Goal: Task Accomplishment & Management: Manage account settings

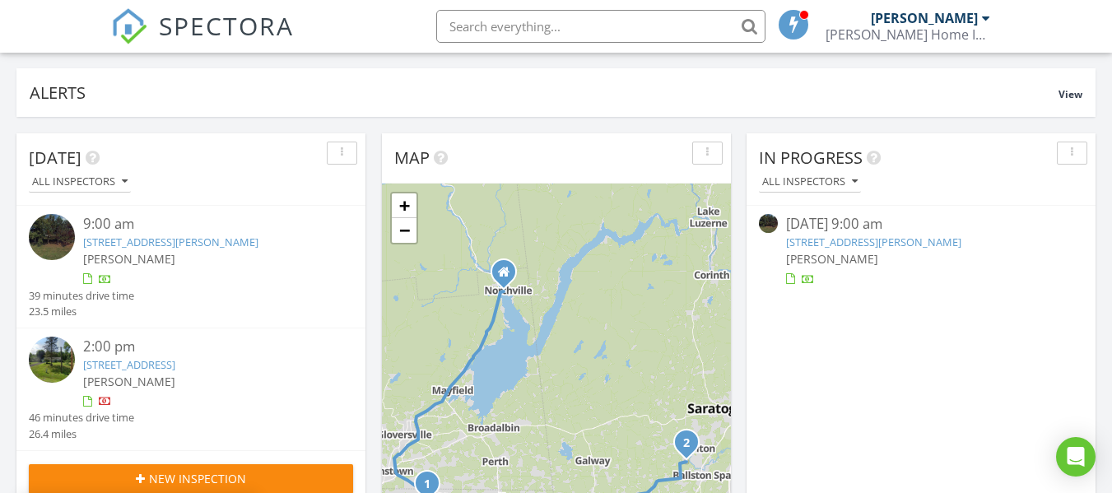
scroll to position [137, 0]
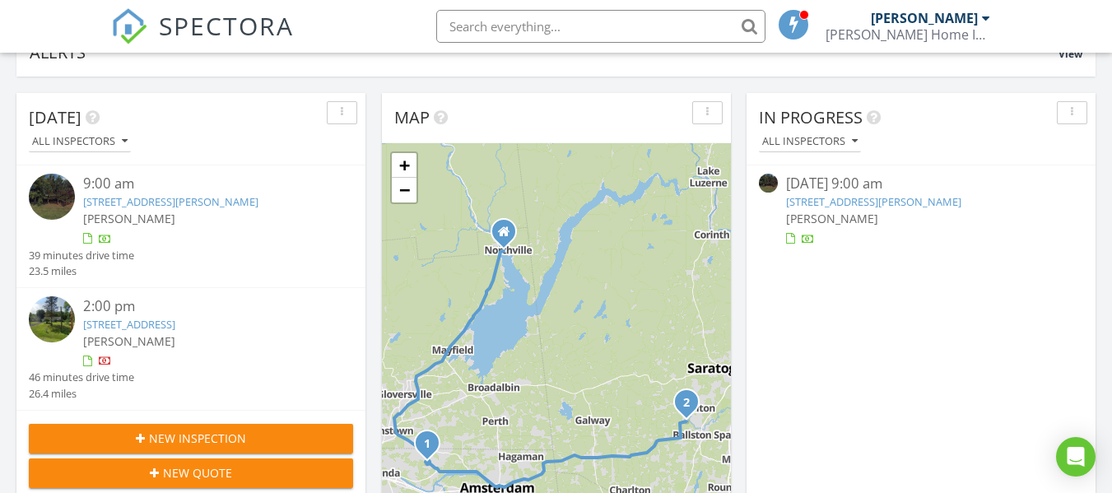
click at [900, 202] on link "124 Westminster Dr, Fonda, NY 12068" at bounding box center [873, 201] width 175 height 15
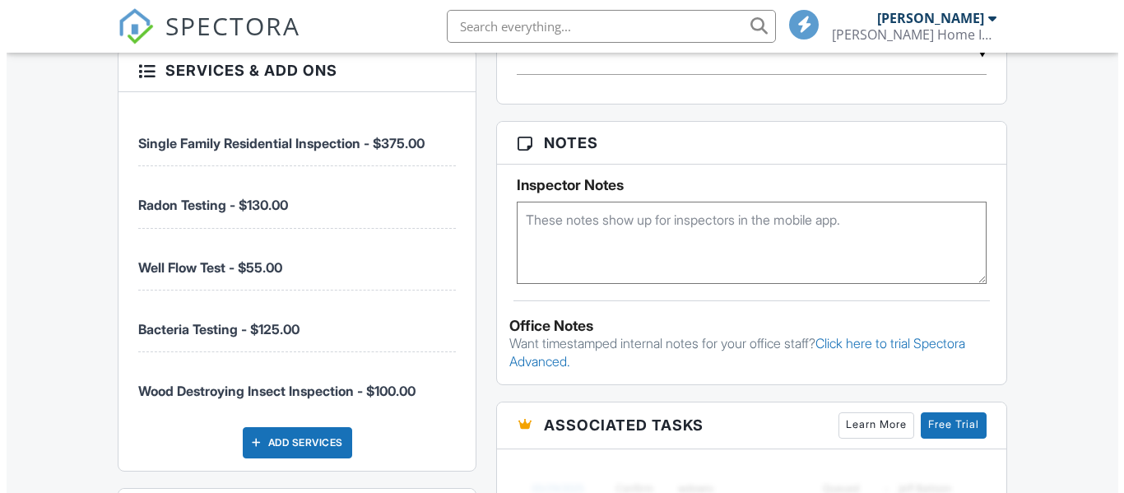
scroll to position [1372, 0]
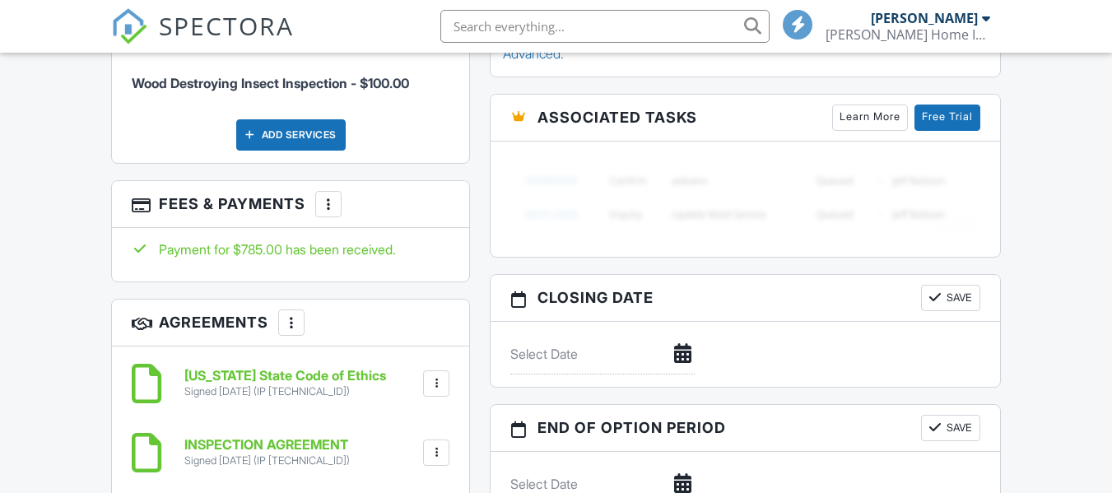
click at [329, 199] on div at bounding box center [328, 204] width 16 height 16
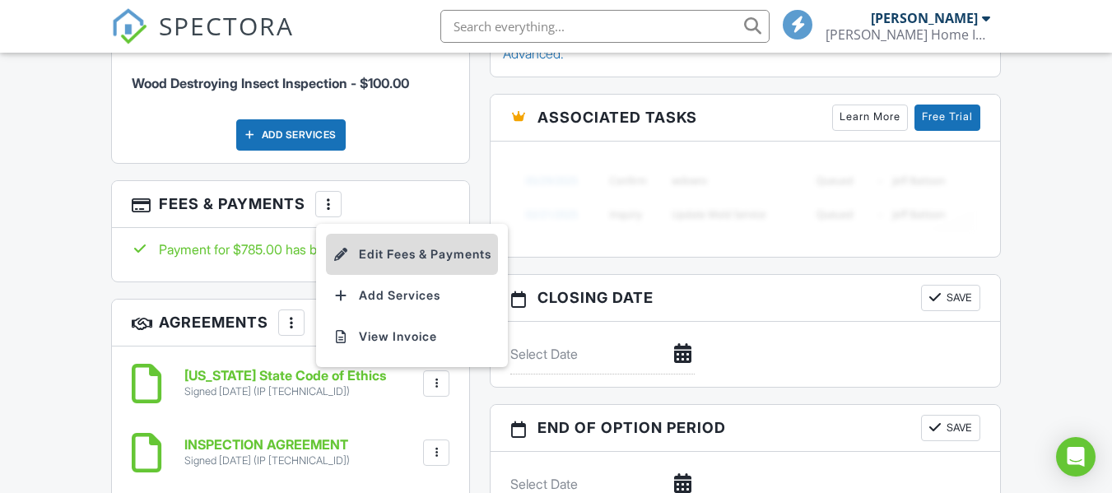
click at [386, 258] on li "Edit Fees & Payments" at bounding box center [412, 254] width 172 height 41
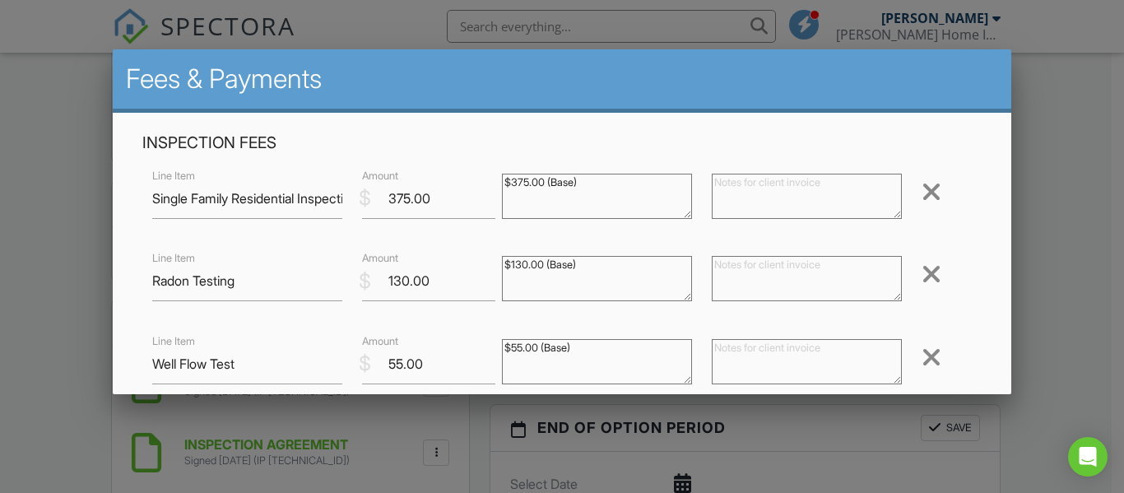
click at [922, 277] on div at bounding box center [932, 274] width 20 height 26
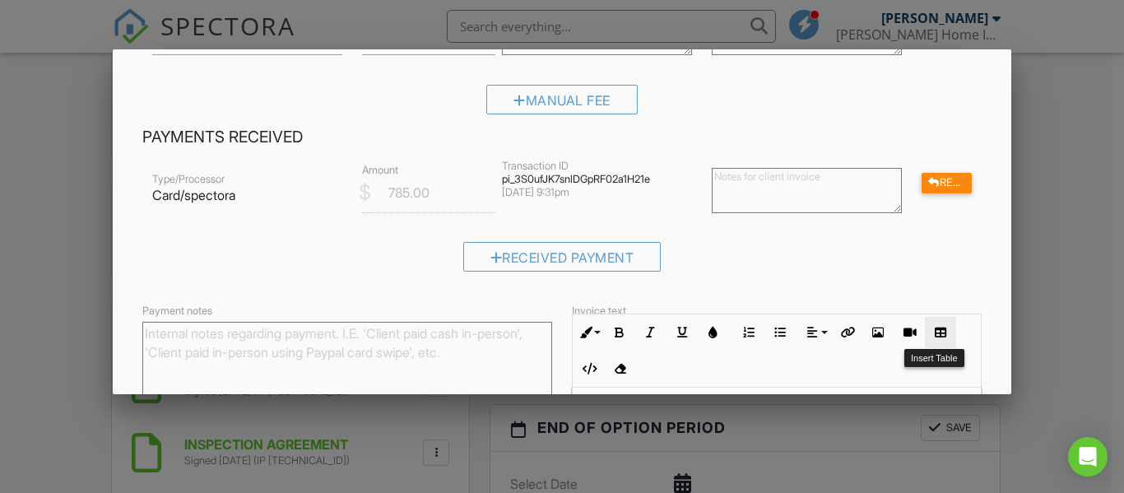
scroll to position [607, 0]
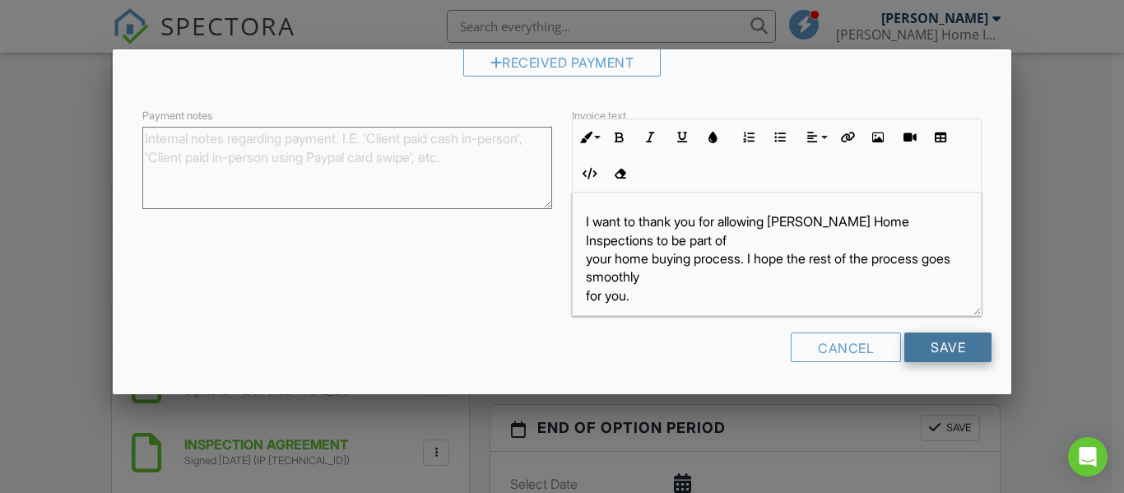
click at [933, 342] on input "Save" at bounding box center [948, 348] width 87 height 30
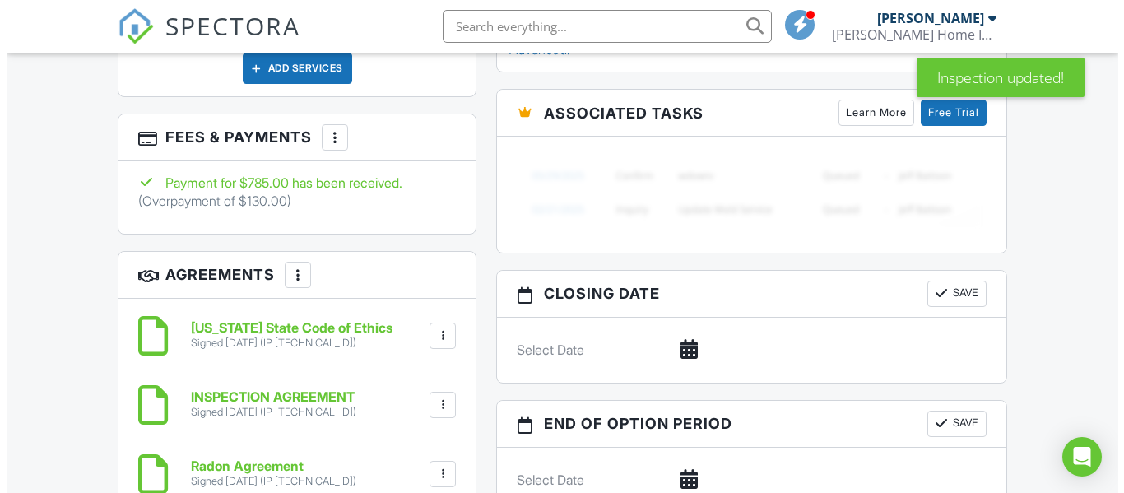
scroll to position [1509, 0]
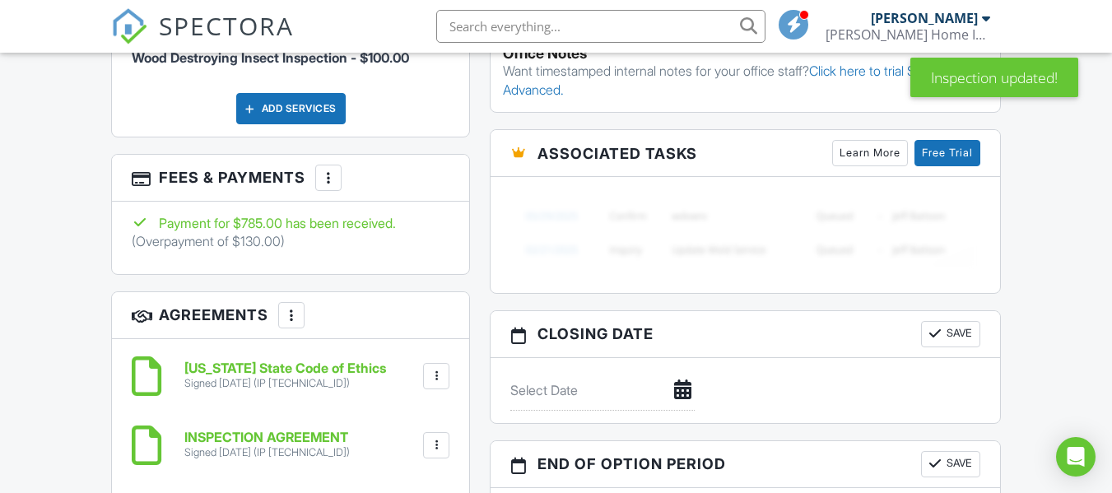
click at [336, 184] on div at bounding box center [328, 178] width 16 height 16
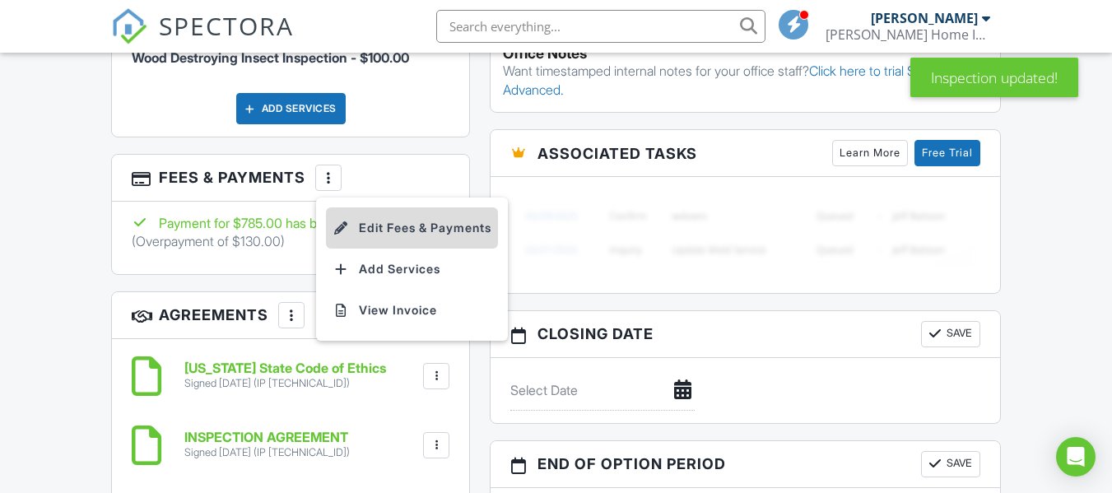
click at [367, 222] on li "Edit Fees & Payments" at bounding box center [412, 227] width 172 height 41
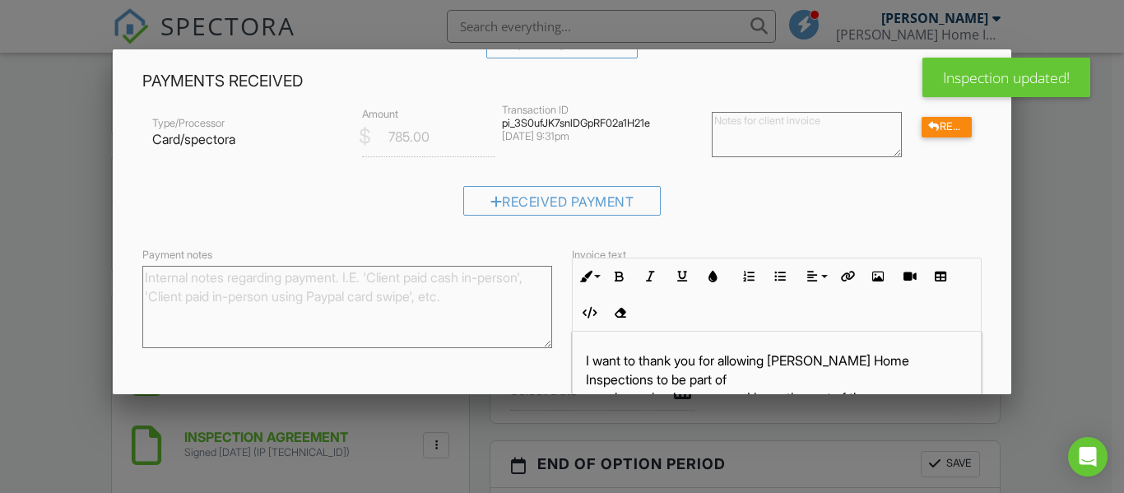
scroll to position [412, 0]
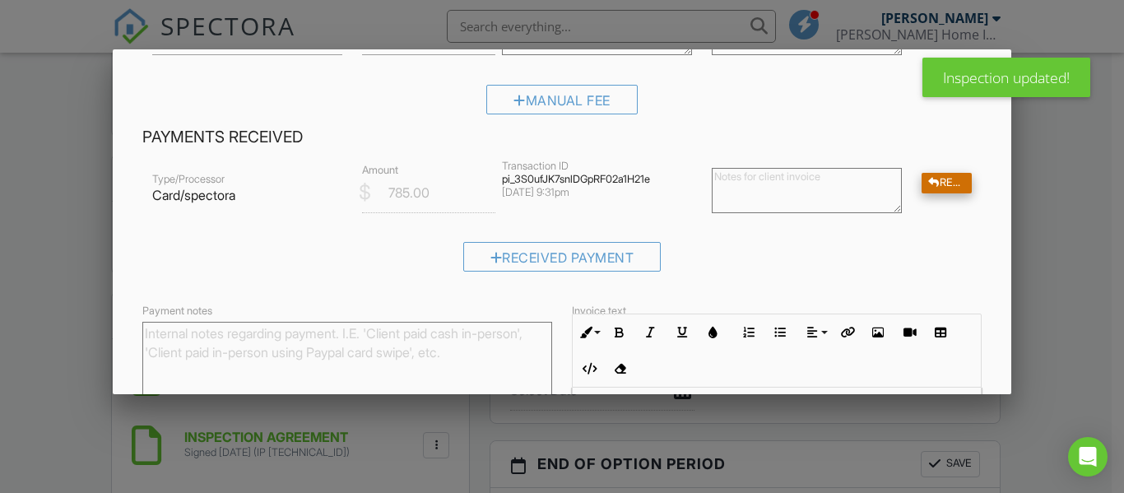
click at [929, 185] on div at bounding box center [935, 183] width 12 height 11
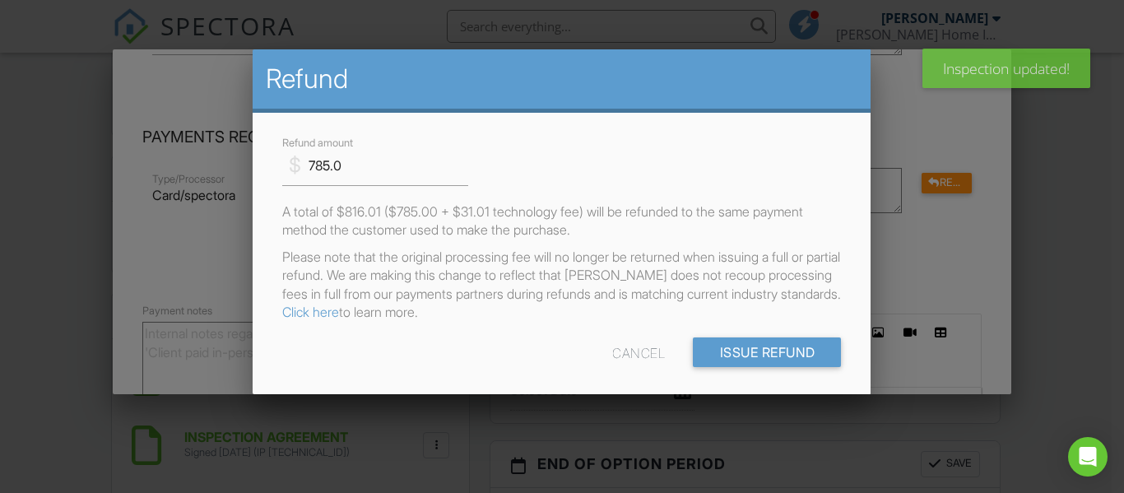
scroll to position [0, 0]
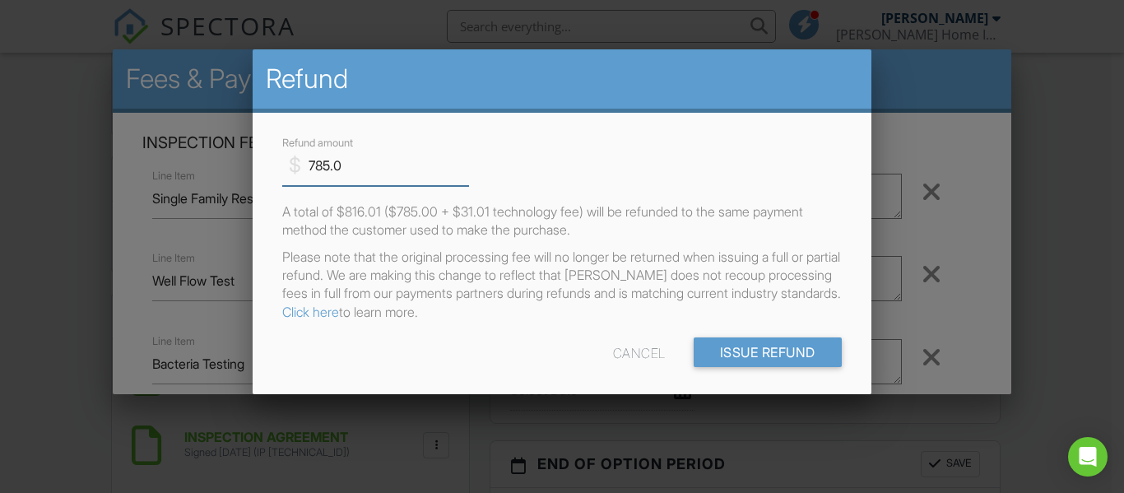
drag, startPoint x: 360, startPoint y: 164, endPoint x: 296, endPoint y: 161, distance: 64.3
click at [296, 161] on div "$ Refund amount 785.0" at bounding box center [368, 166] width 173 height 40
type input "130"
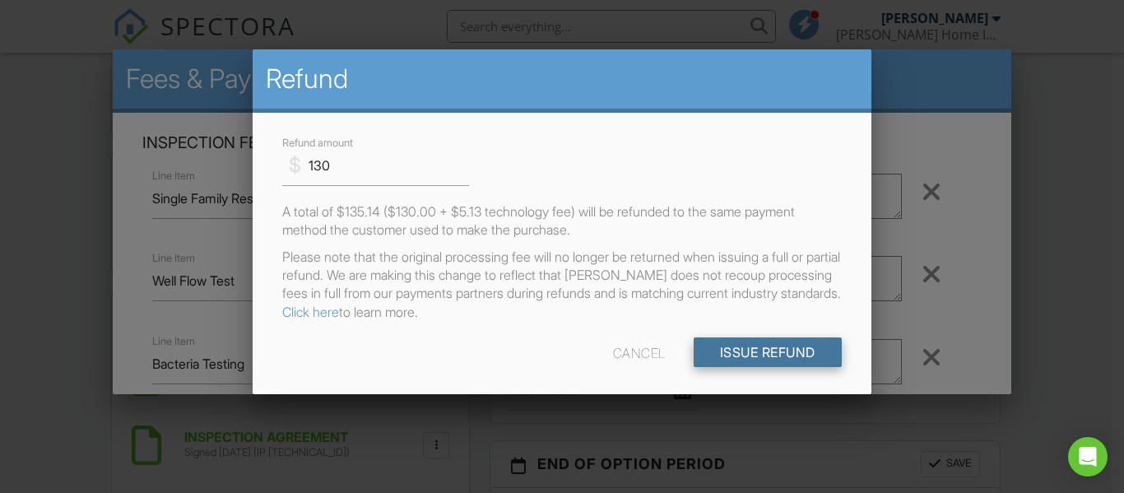
click at [735, 367] on input "Issue Refund" at bounding box center [768, 352] width 148 height 30
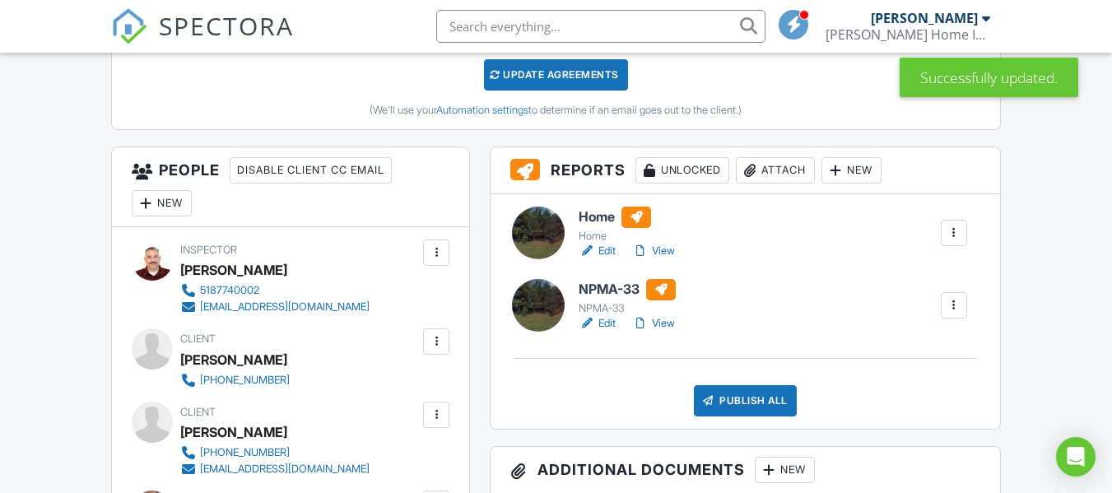
scroll to position [549, 0]
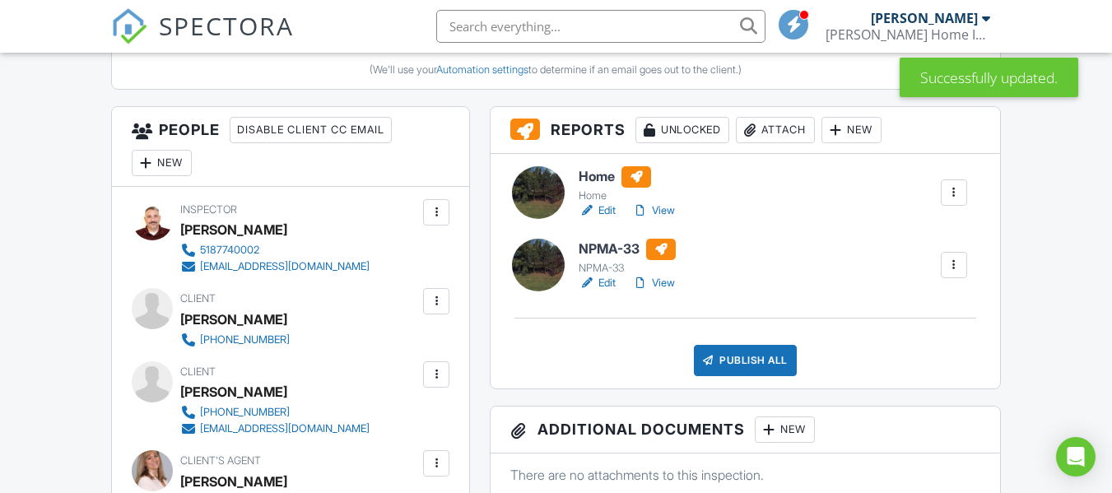
click at [608, 213] on link "Edit" at bounding box center [597, 210] width 37 height 16
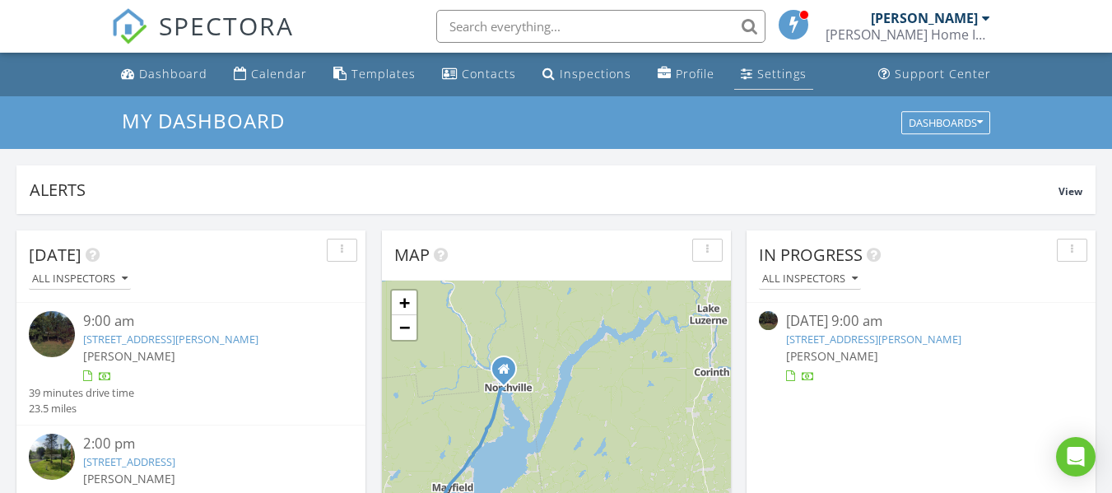
click at [747, 67] on link "Settings" at bounding box center [773, 74] width 79 height 30
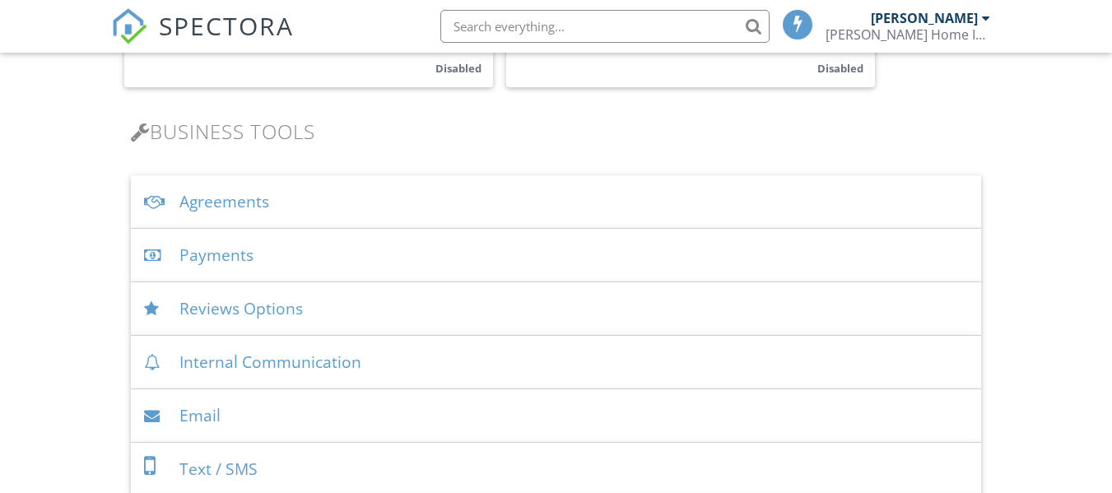
scroll to position [412, 0]
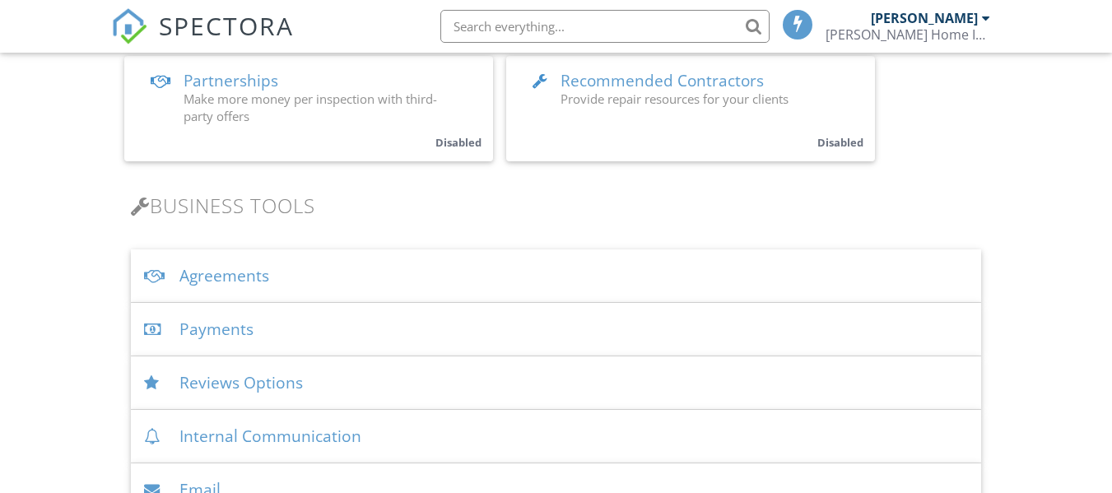
click at [288, 267] on div "Agreements" at bounding box center [556, 276] width 850 height 54
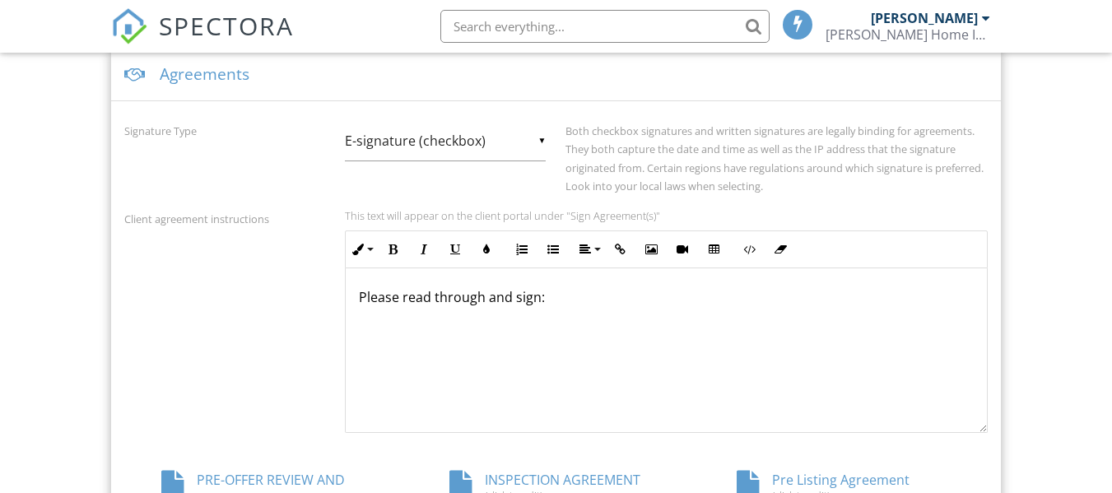
scroll to position [824, 0]
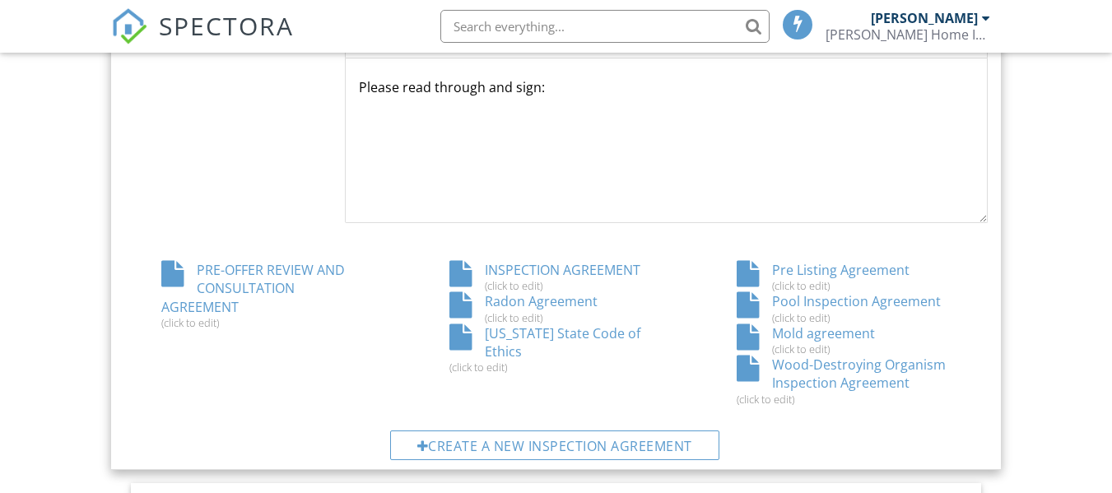
click at [280, 280] on div "PRE-OFFER REVIEW AND CONSULTATION AGREEMENT (click to edit)" at bounding box center [268, 295] width 288 height 68
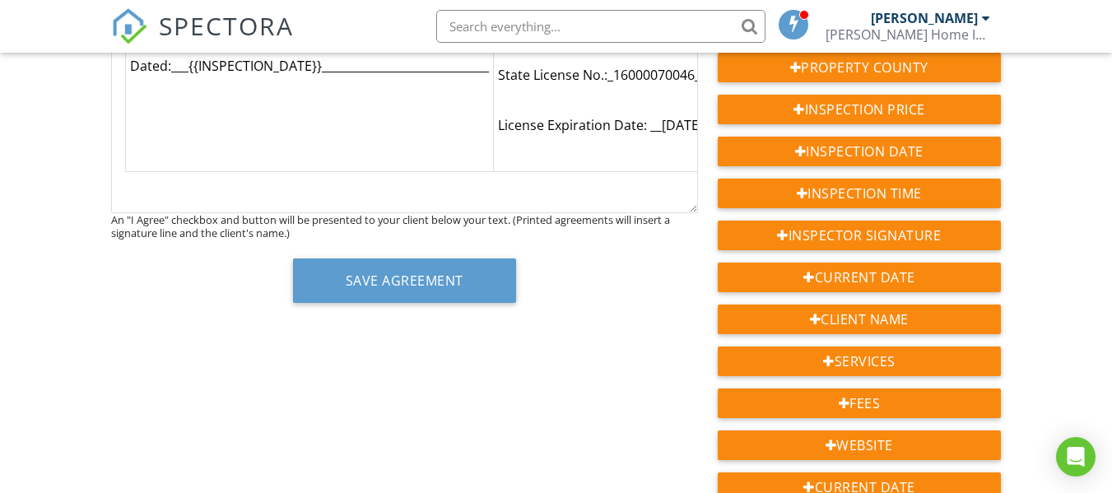
scroll to position [2794, 0]
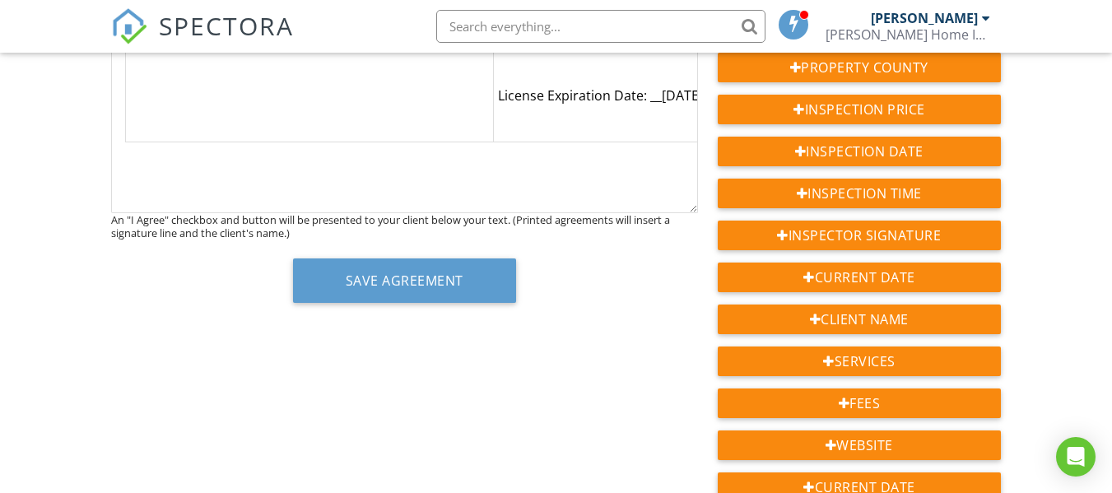
click at [666, 86] on p "License Expiration Date: __07/29/2025_____" at bounding box center [677, 95] width 359 height 18
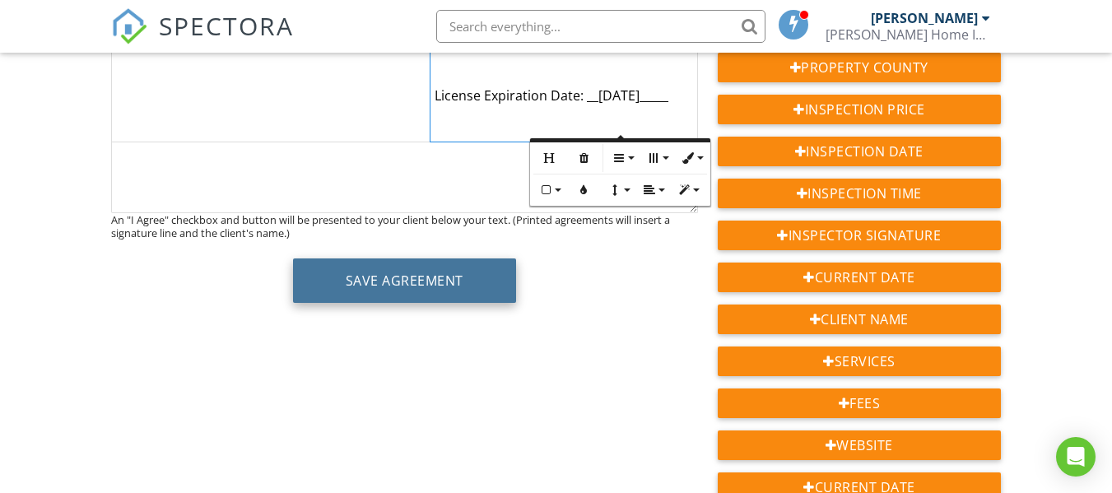
click at [430, 285] on button "Save Agreement" at bounding box center [404, 280] width 223 height 44
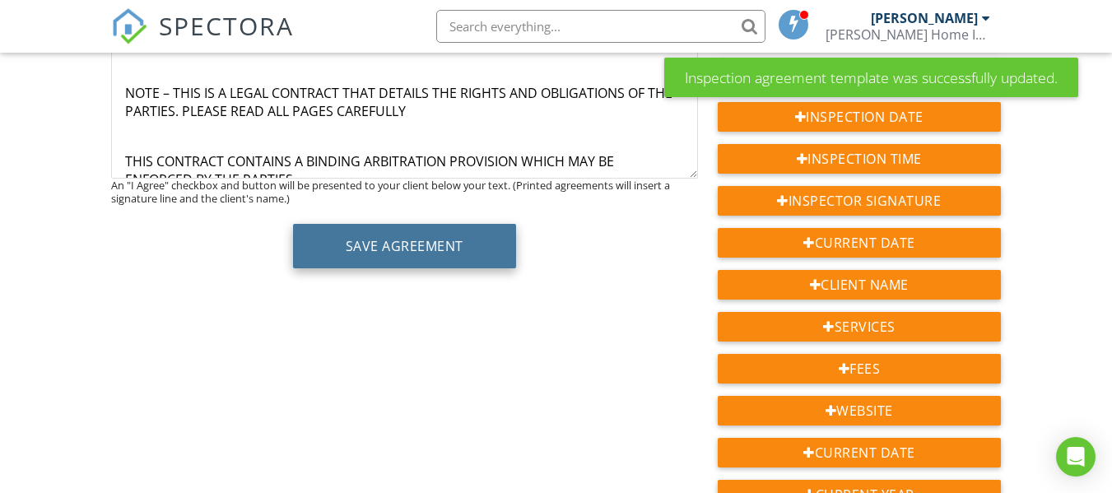
scroll to position [274, 0]
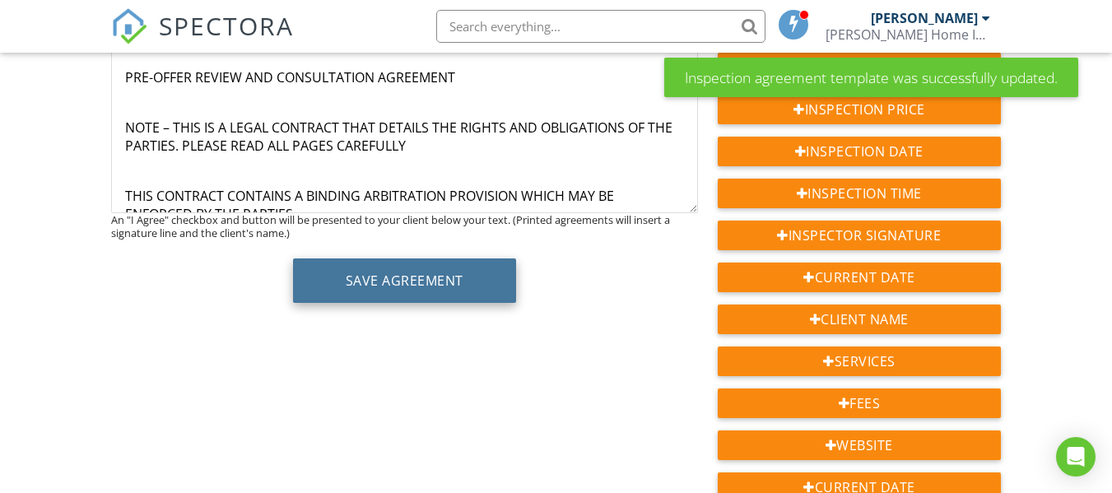
click at [411, 271] on button "Save Agreement" at bounding box center [404, 280] width 223 height 44
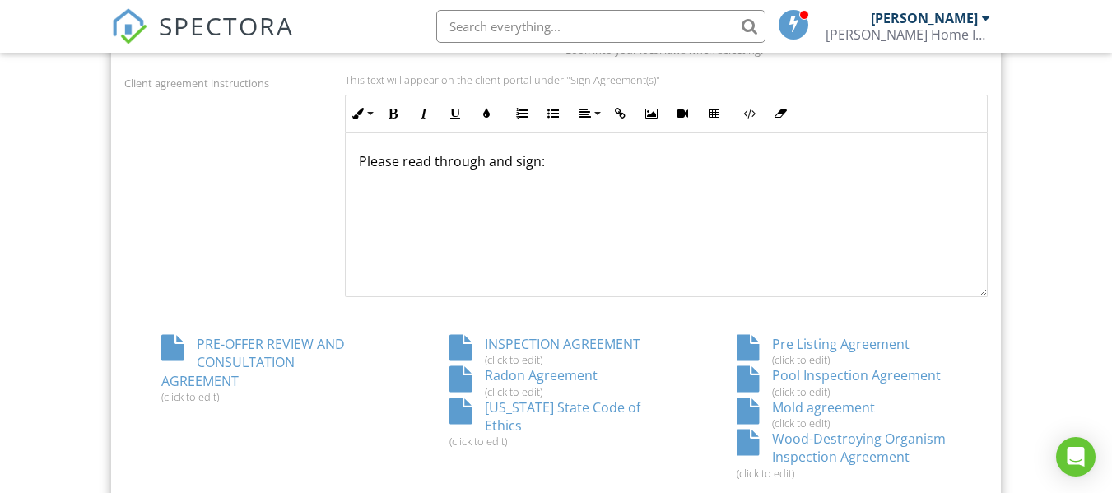
scroll to position [1, 0]
click at [583, 346] on div "INSPECTION AGREEMENT (click to edit)" at bounding box center [556, 350] width 288 height 31
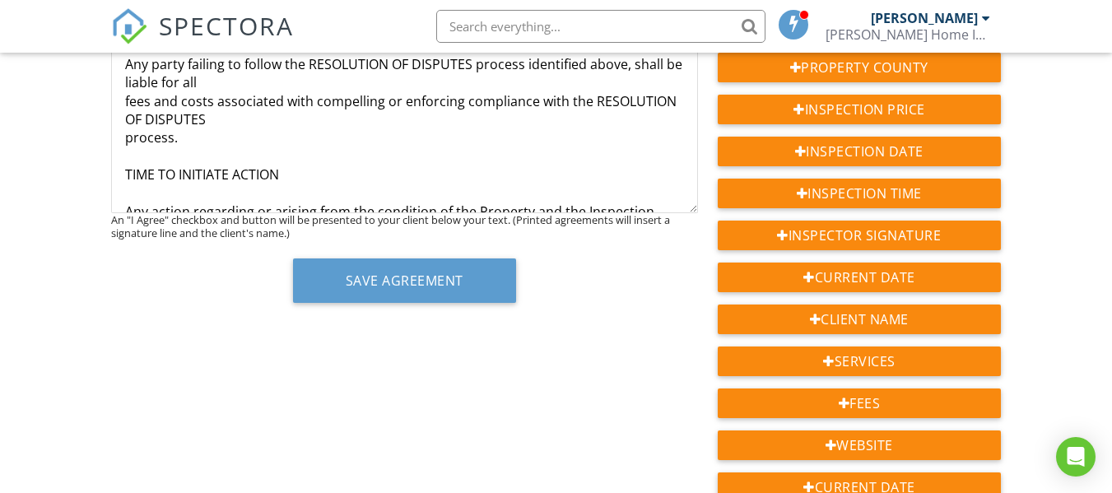
scroll to position [6002, 0]
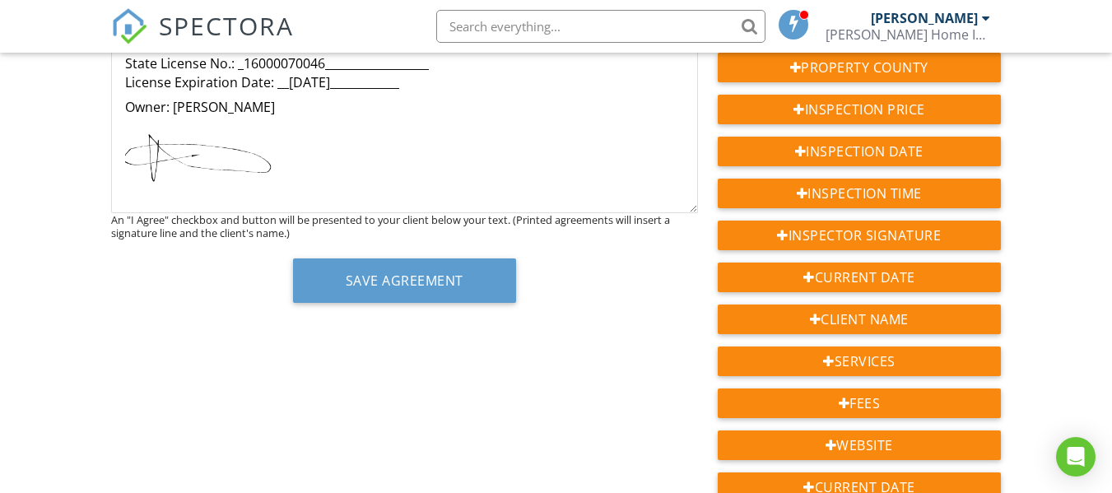
click at [358, 85] on p "Dated:____________{{INSPECTION_DATE}}__________________ State License No.: _160…" at bounding box center [404, 63] width 559 height 55
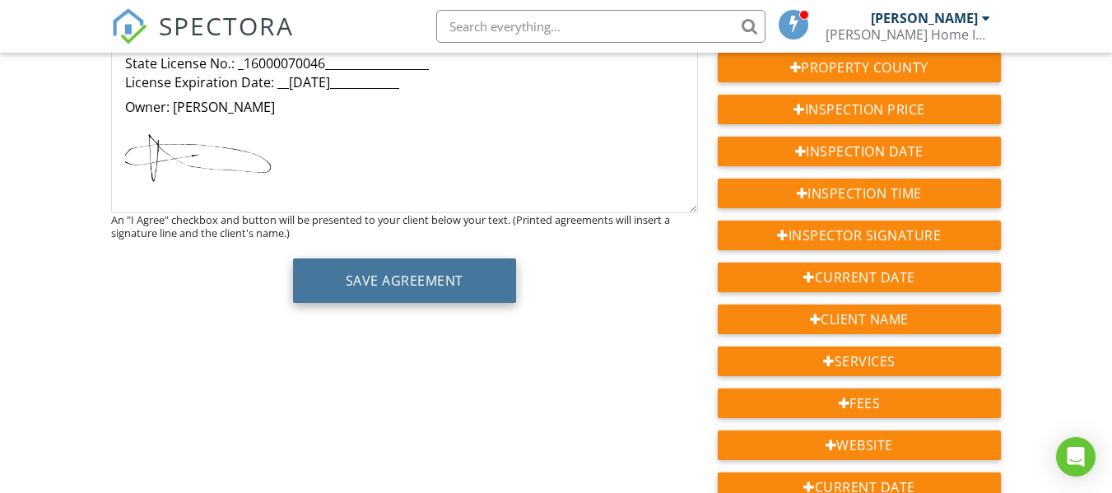
click at [349, 282] on button "Save Agreement" at bounding box center [404, 280] width 223 height 44
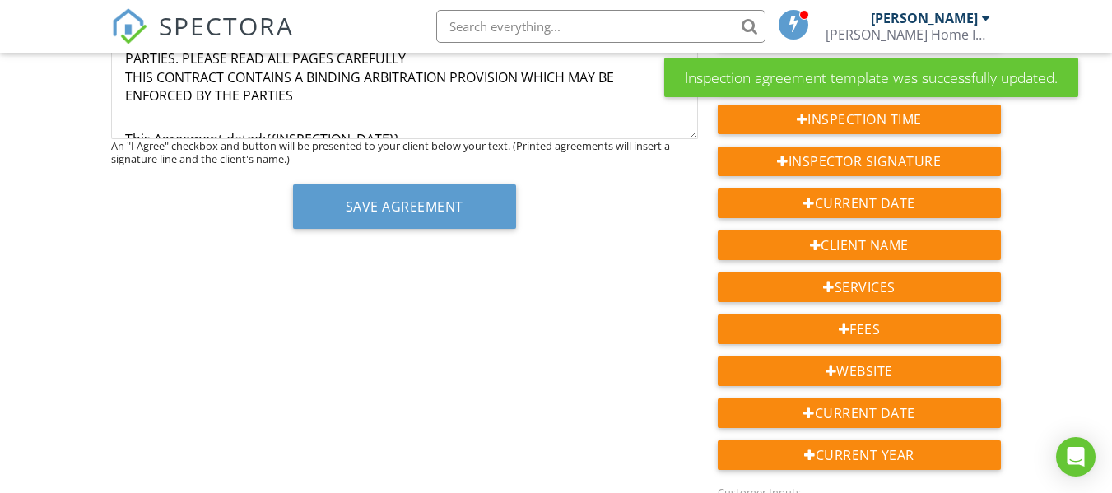
scroll to position [137, 0]
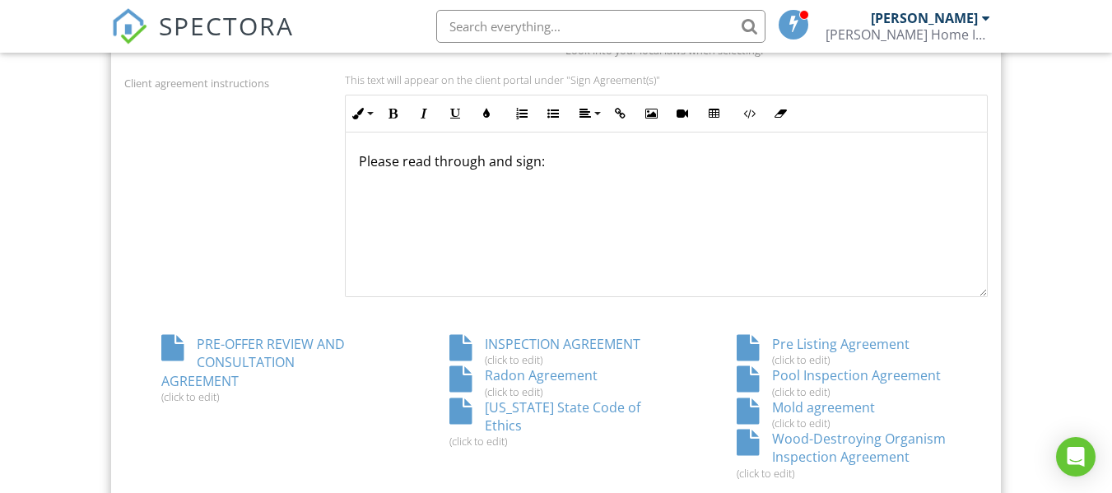
click at [559, 373] on div "Radon Agreement (click to edit)" at bounding box center [556, 381] width 288 height 31
click at [594, 405] on div "[US_STATE] State Code of Ethics (click to edit)" at bounding box center [556, 423] width 288 height 50
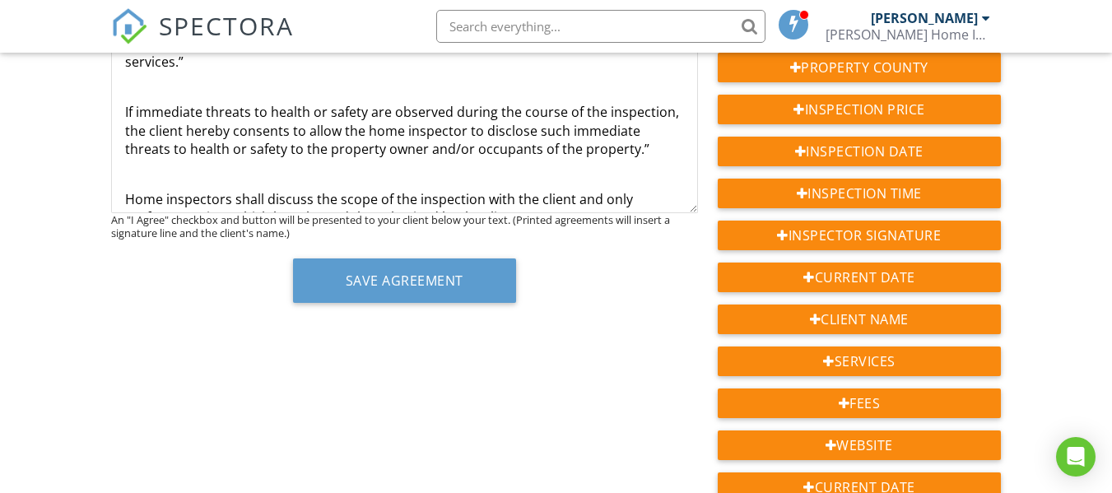
scroll to position [206, 0]
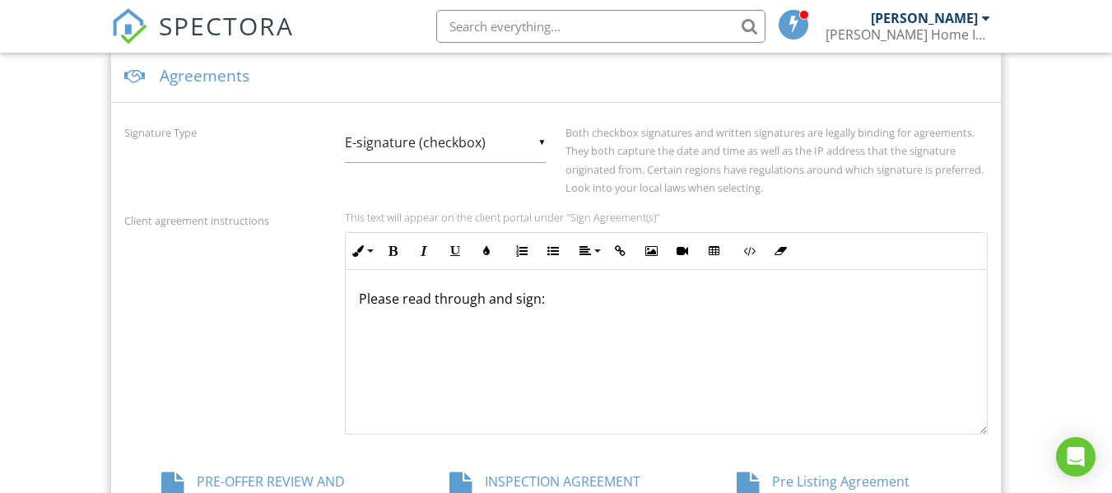
scroll to position [750, 0]
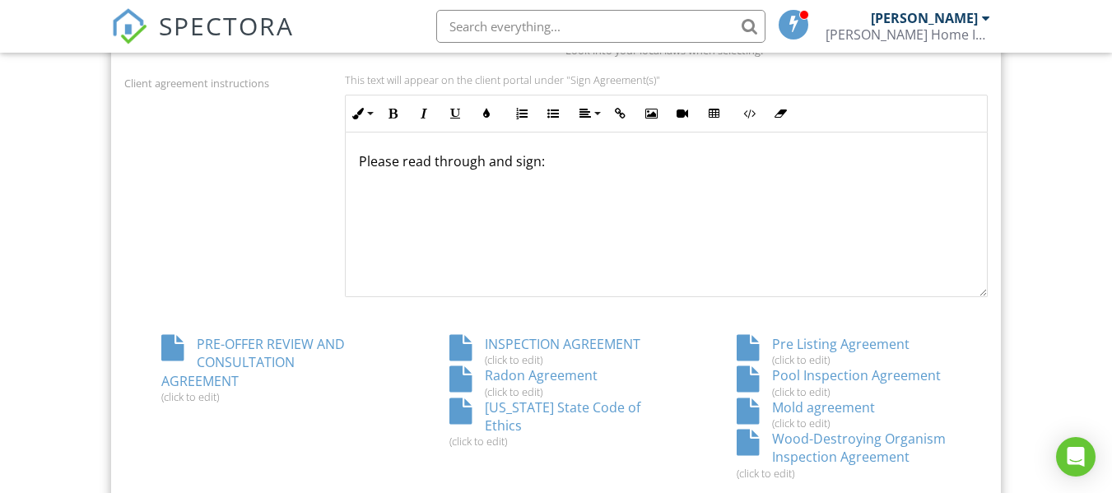
click at [834, 353] on div "Pre Listing Agreement (click to edit)" at bounding box center [844, 350] width 288 height 31
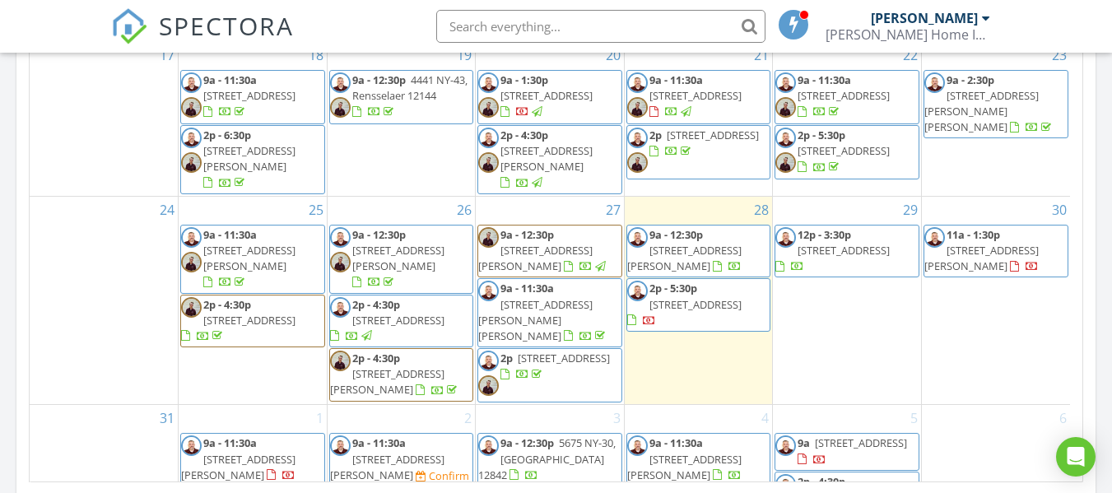
scroll to position [1302, 0]
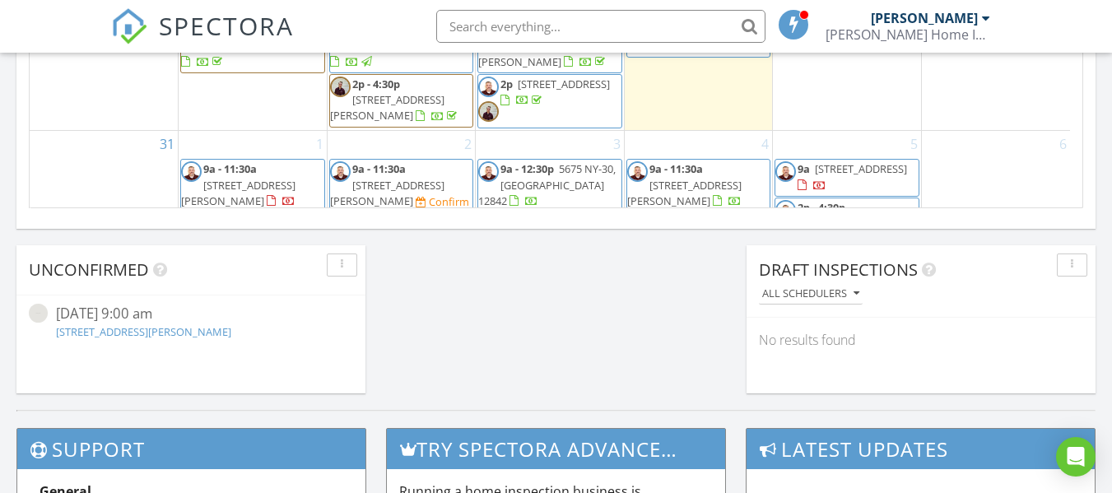
click at [272, 178] on span "[STREET_ADDRESS][PERSON_NAME]" at bounding box center [238, 193] width 114 height 30
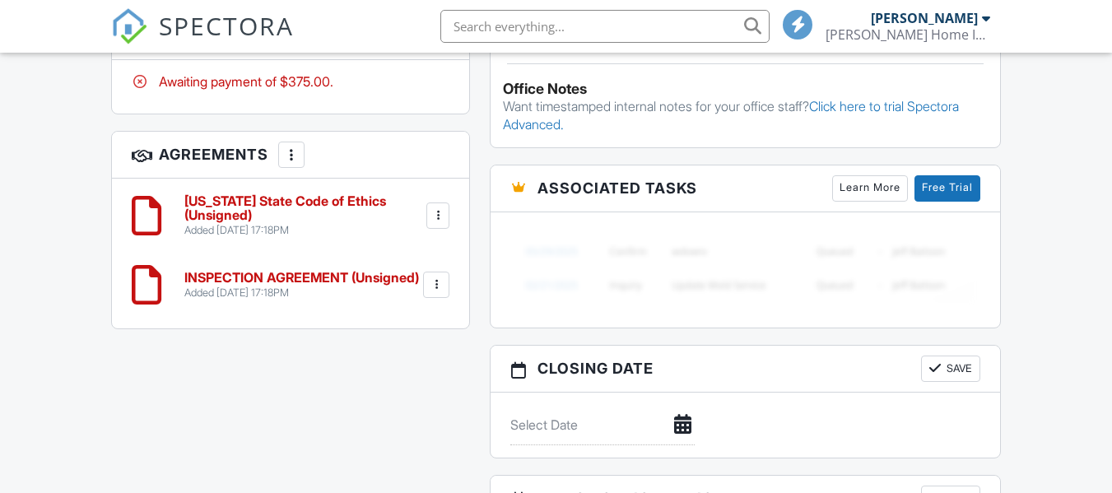
scroll to position [1235, 0]
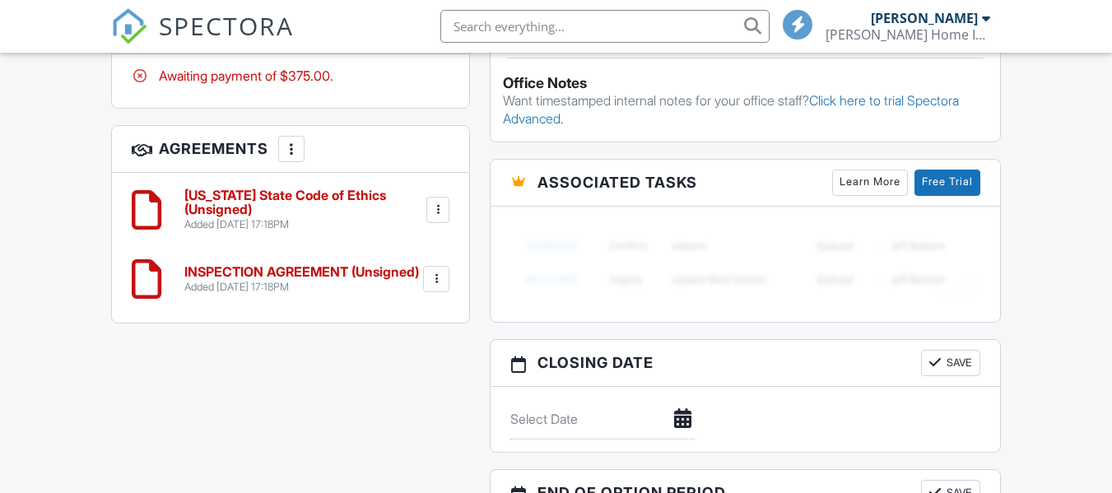
click at [300, 141] on div at bounding box center [291, 149] width 16 height 16
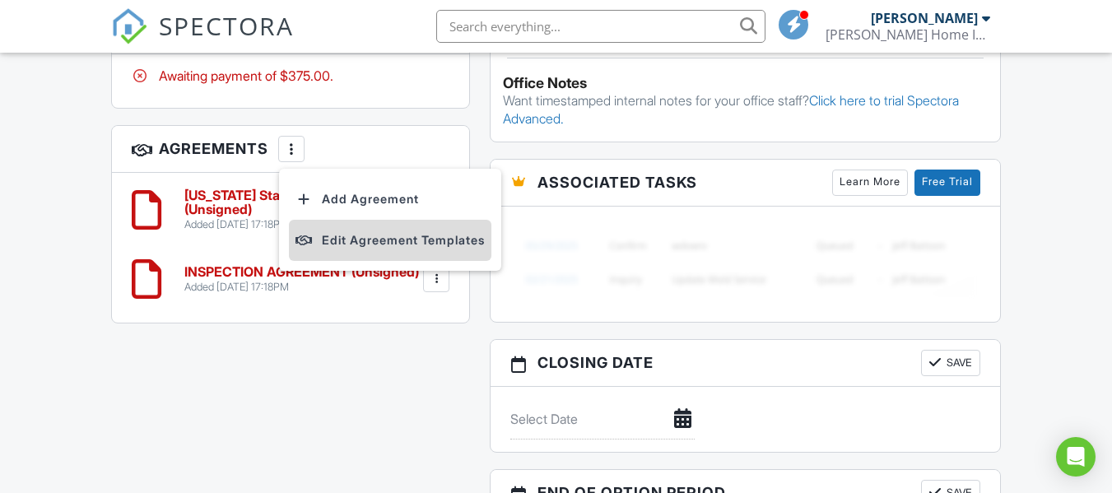
click at [404, 235] on li "Edit Agreement Templates" at bounding box center [390, 240] width 202 height 41
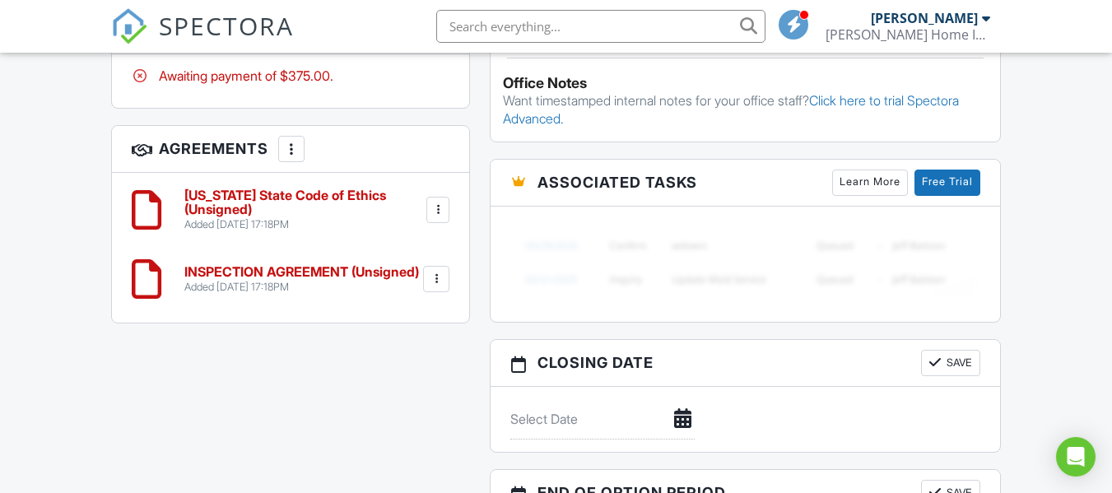
click at [431, 202] on div at bounding box center [438, 210] width 16 height 16
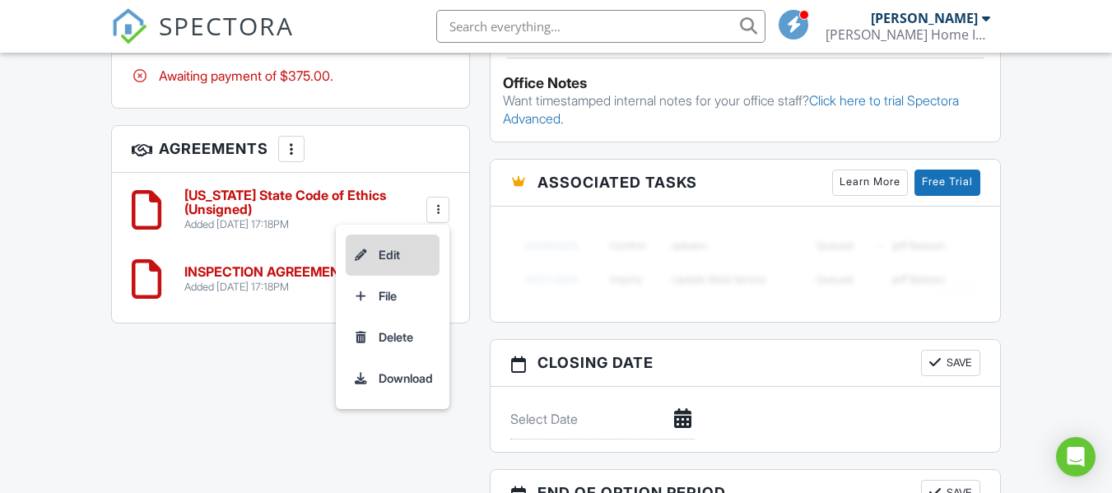
click at [384, 249] on li "Edit" at bounding box center [393, 255] width 94 height 41
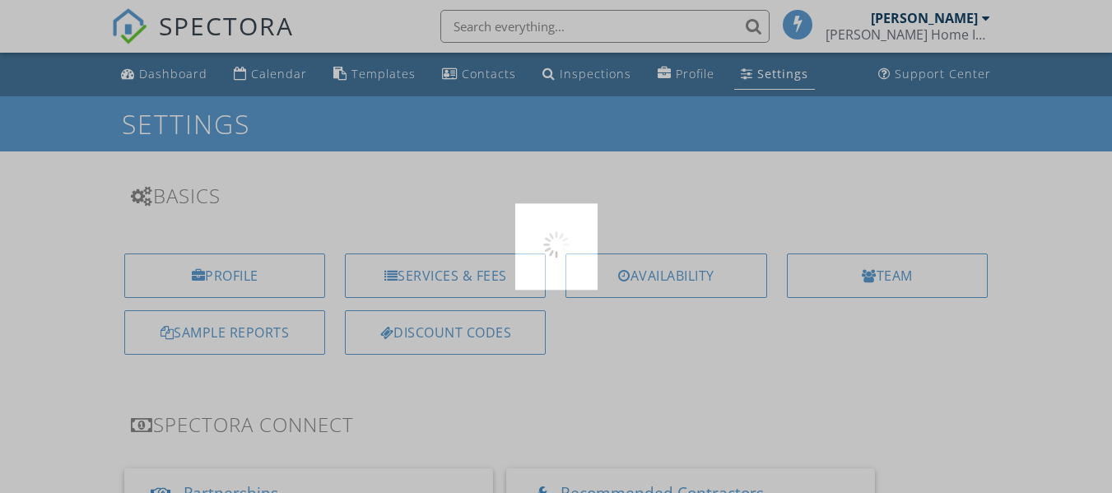
scroll to position [596, 0]
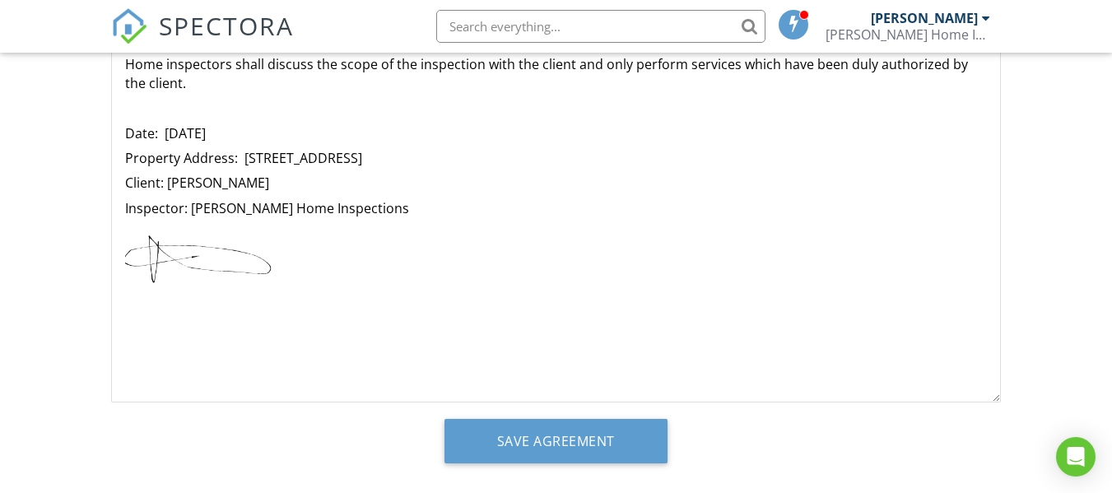
scroll to position [497, 0]
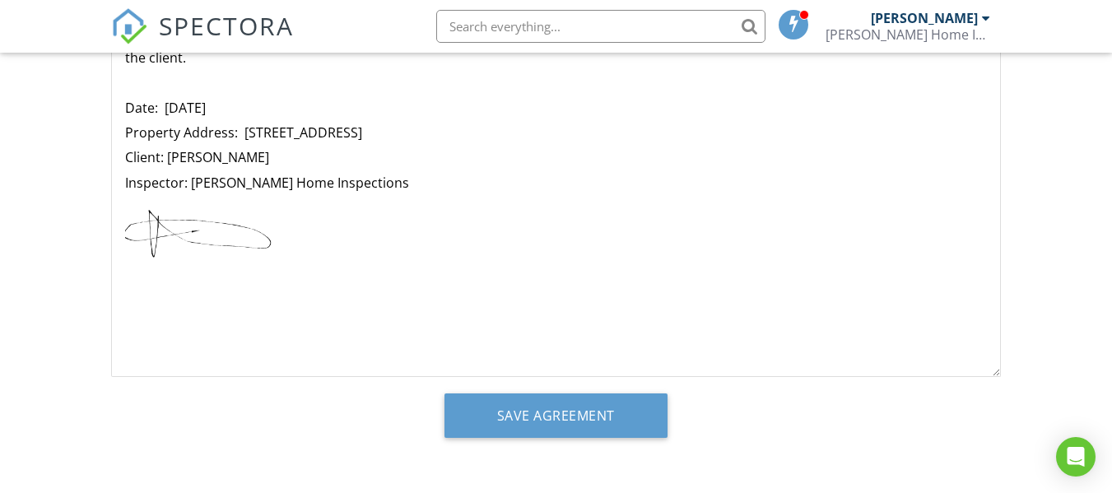
click at [240, 109] on p "Date: [DATE]" at bounding box center [556, 108] width 862 height 18
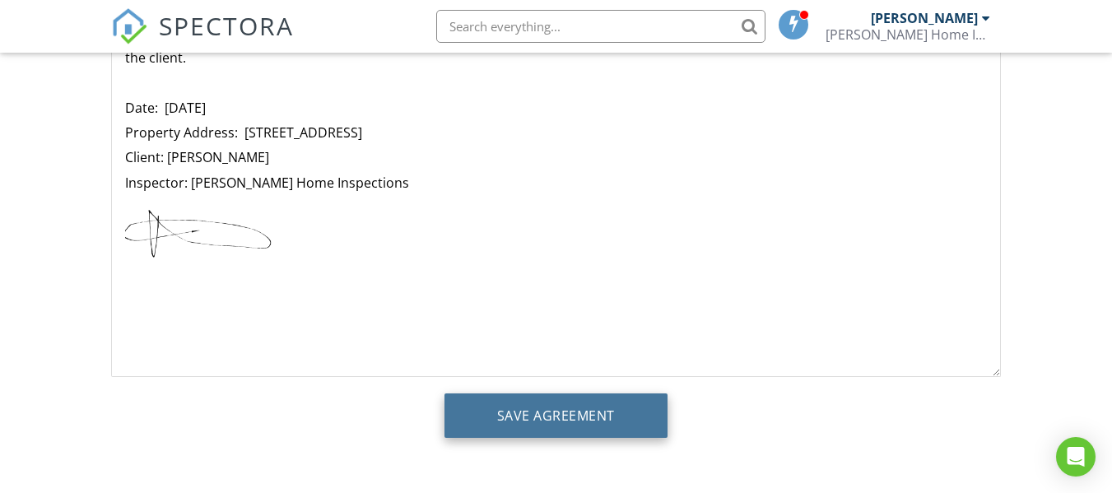
click at [539, 421] on input "Save Agreement" at bounding box center [556, 415] width 223 height 44
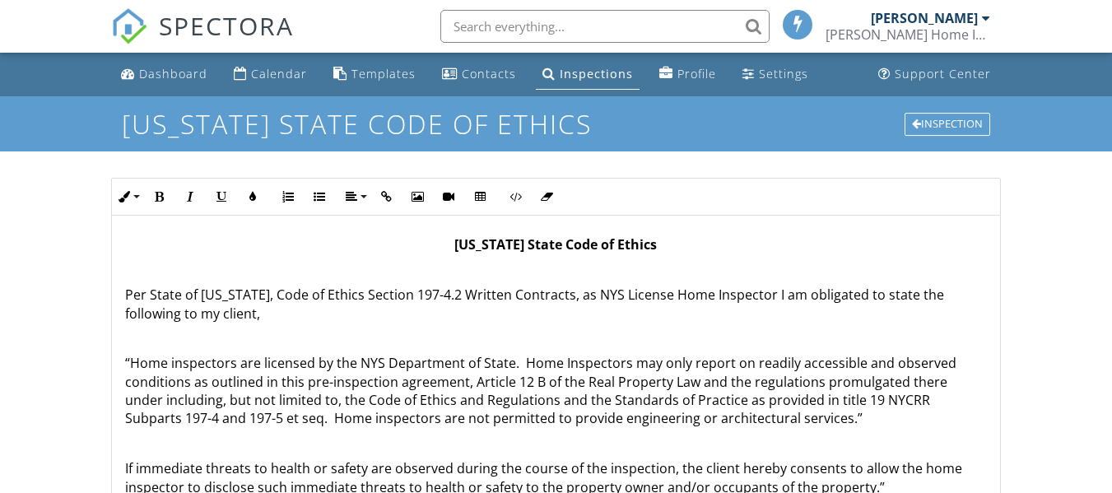
scroll to position [497, 0]
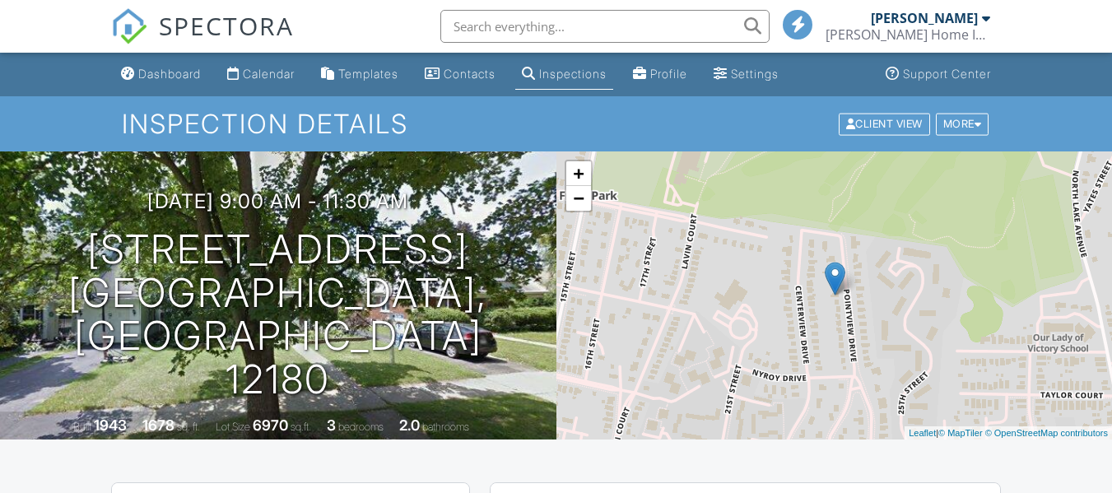
scroll to position [1291, 0]
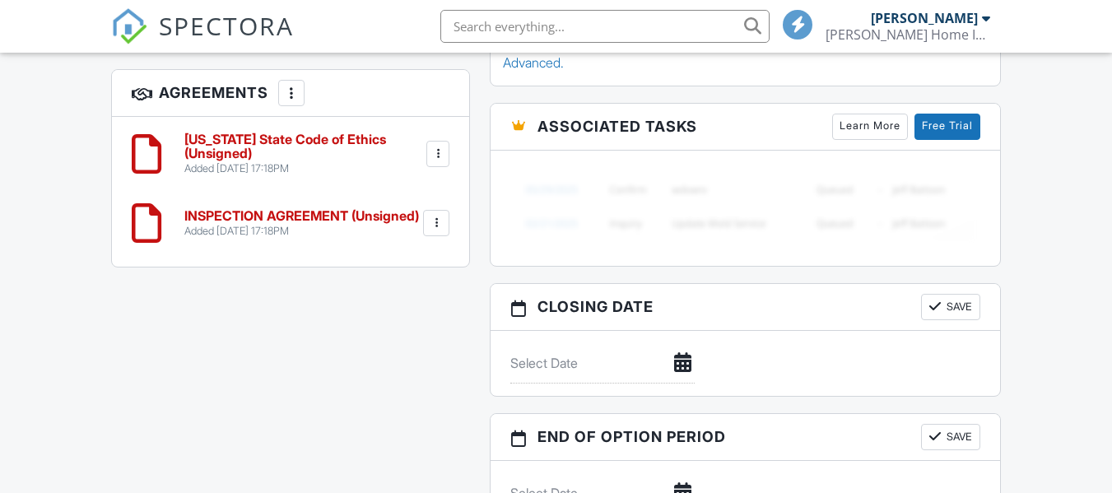
click at [434, 215] on div at bounding box center [436, 223] width 16 height 16
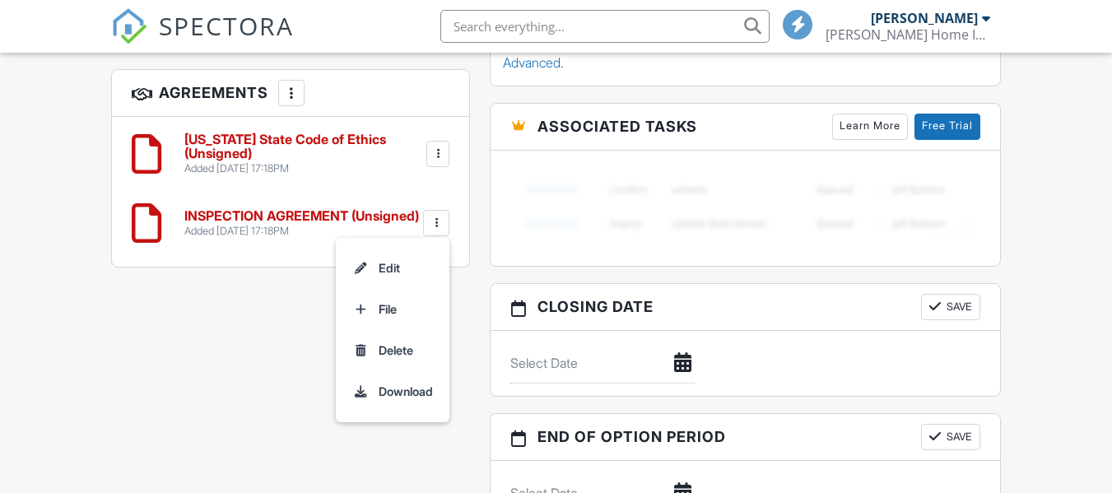
scroll to position [1235, 0]
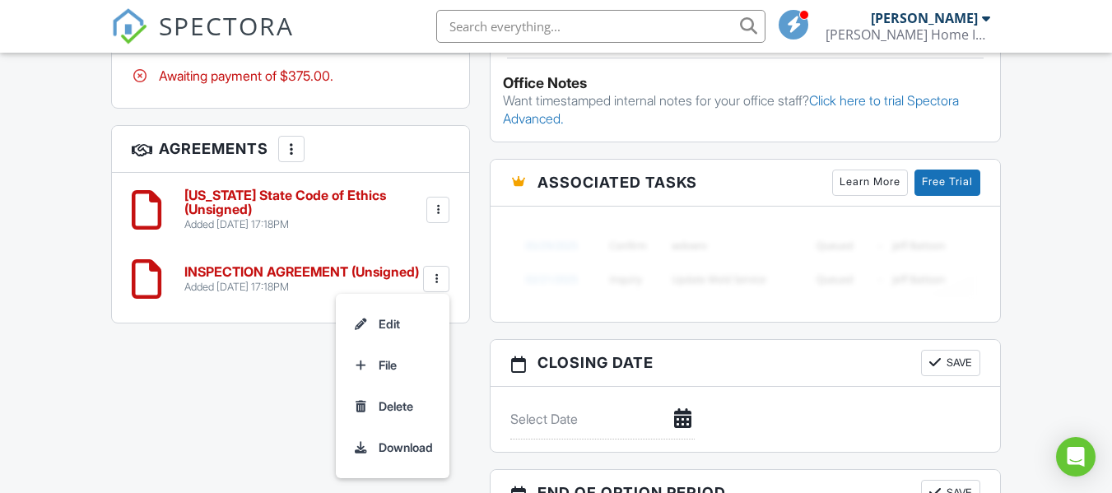
click at [411, 265] on h6 "INSPECTION AGREEMENT (Unsigned)" at bounding box center [301, 272] width 235 height 15
